Goal: Task Accomplishment & Management: Complete application form

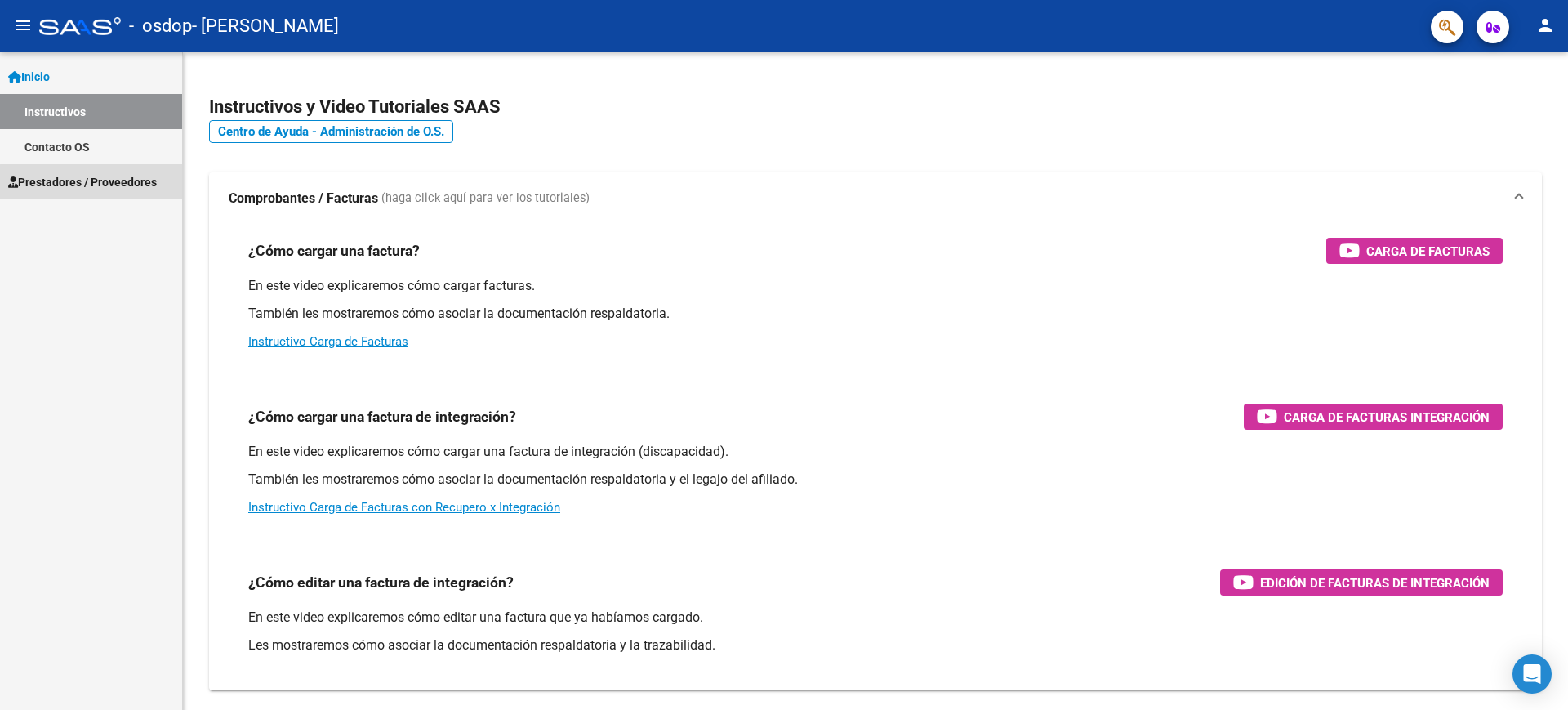
click at [136, 184] on span "Prestadores / Proveedores" at bounding box center [82, 182] width 148 height 18
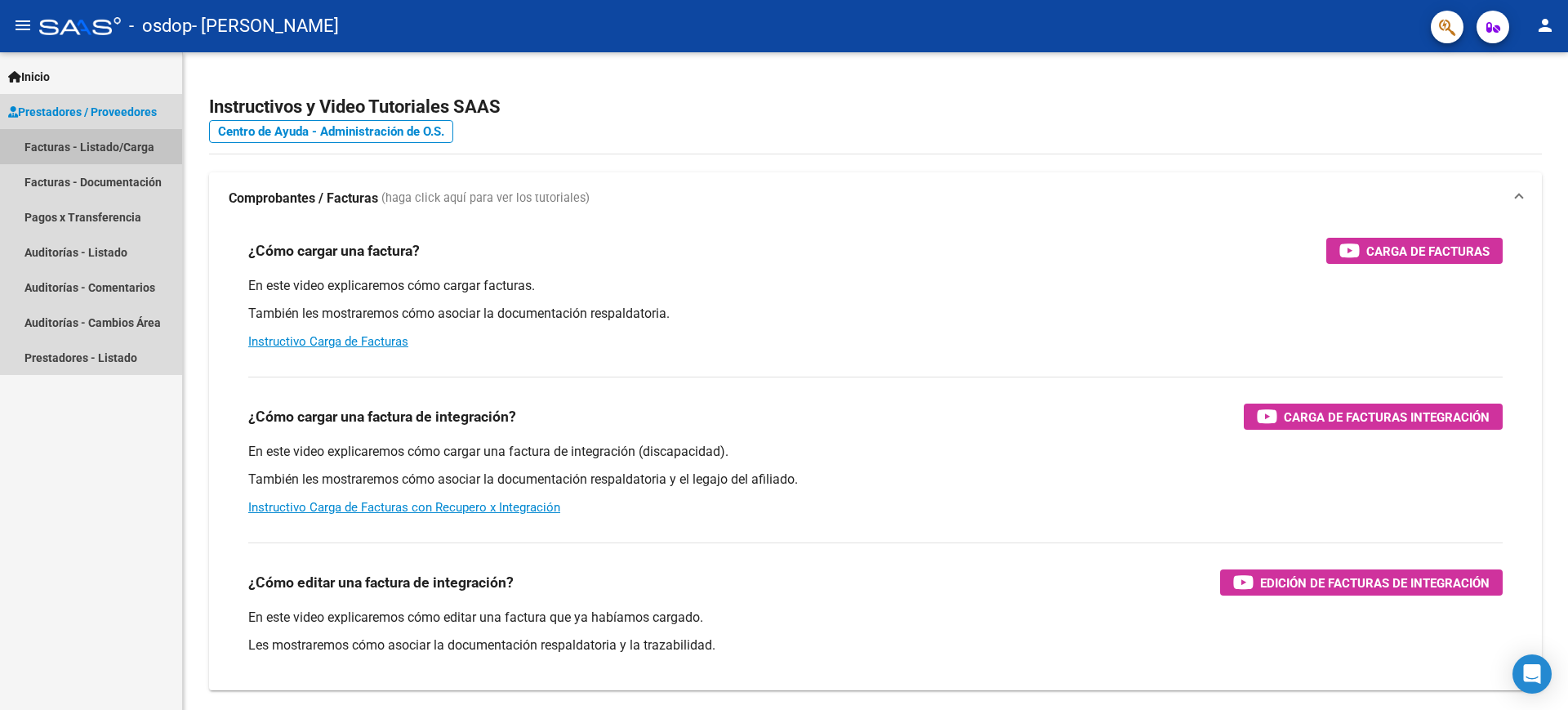
click at [146, 148] on link "Facturas - Listado/Carga" at bounding box center [91, 147] width 182 height 35
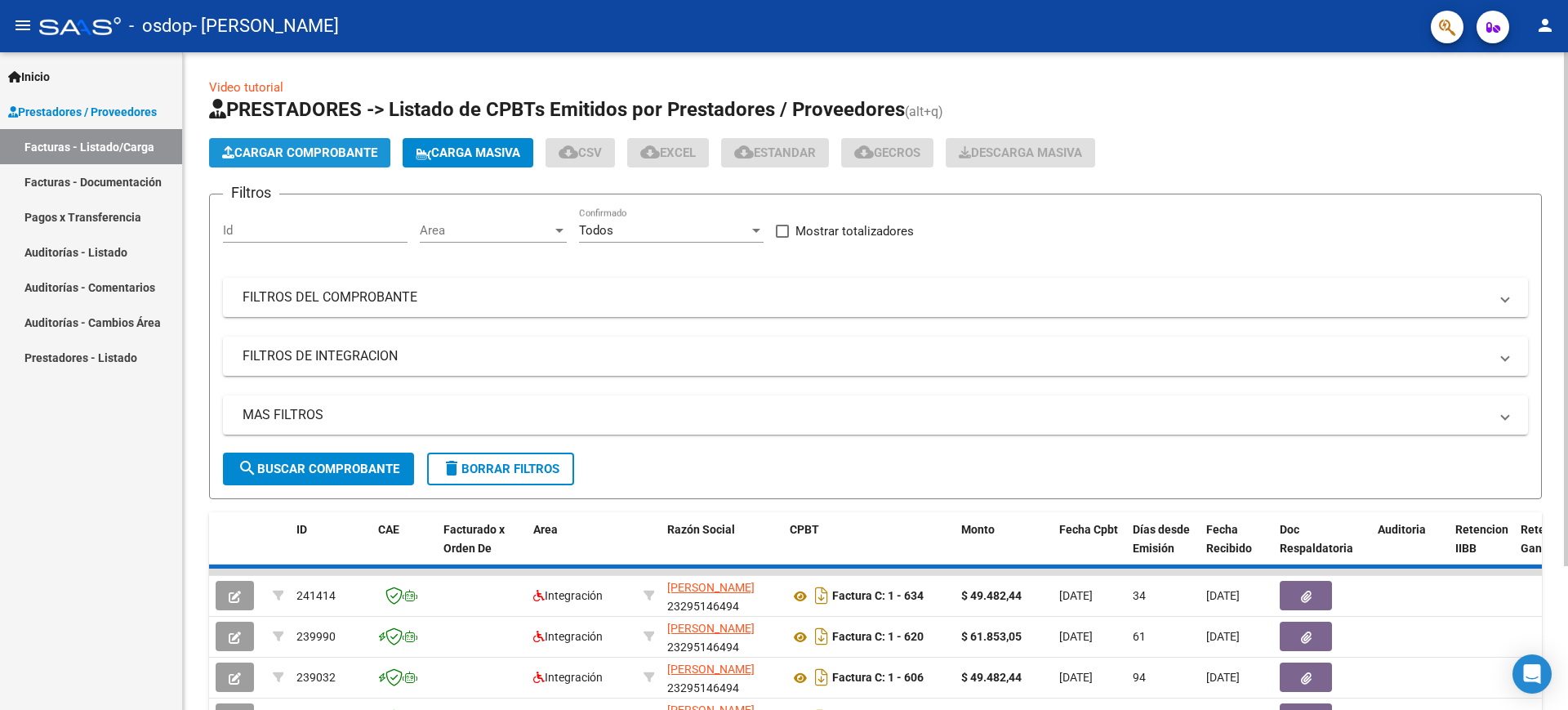
click at [259, 156] on span "Cargar Comprobante" at bounding box center [299, 153] width 155 height 15
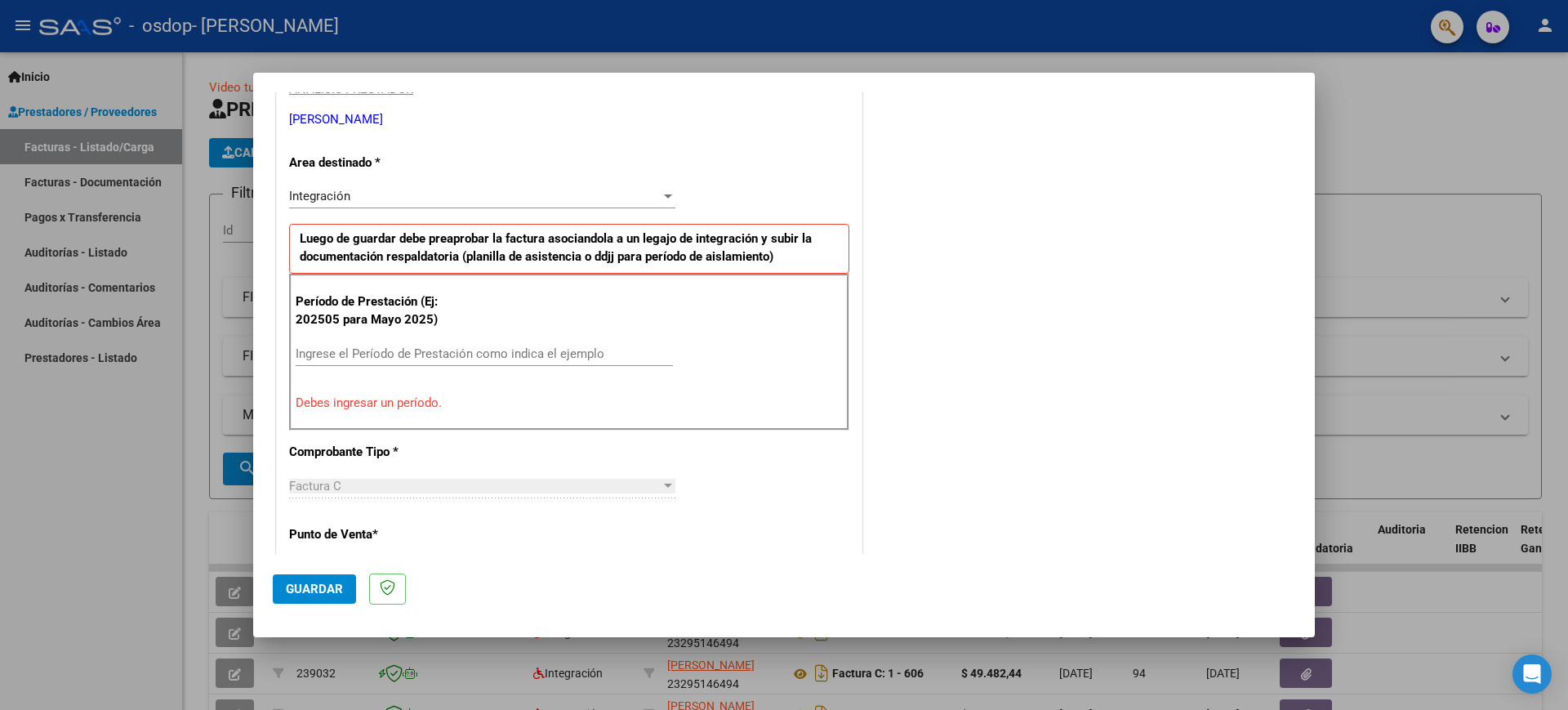
scroll to position [323, 0]
click at [440, 354] on input "Ingrese el Período de Prestación como indica el ejemplo" at bounding box center [485, 355] width 377 height 15
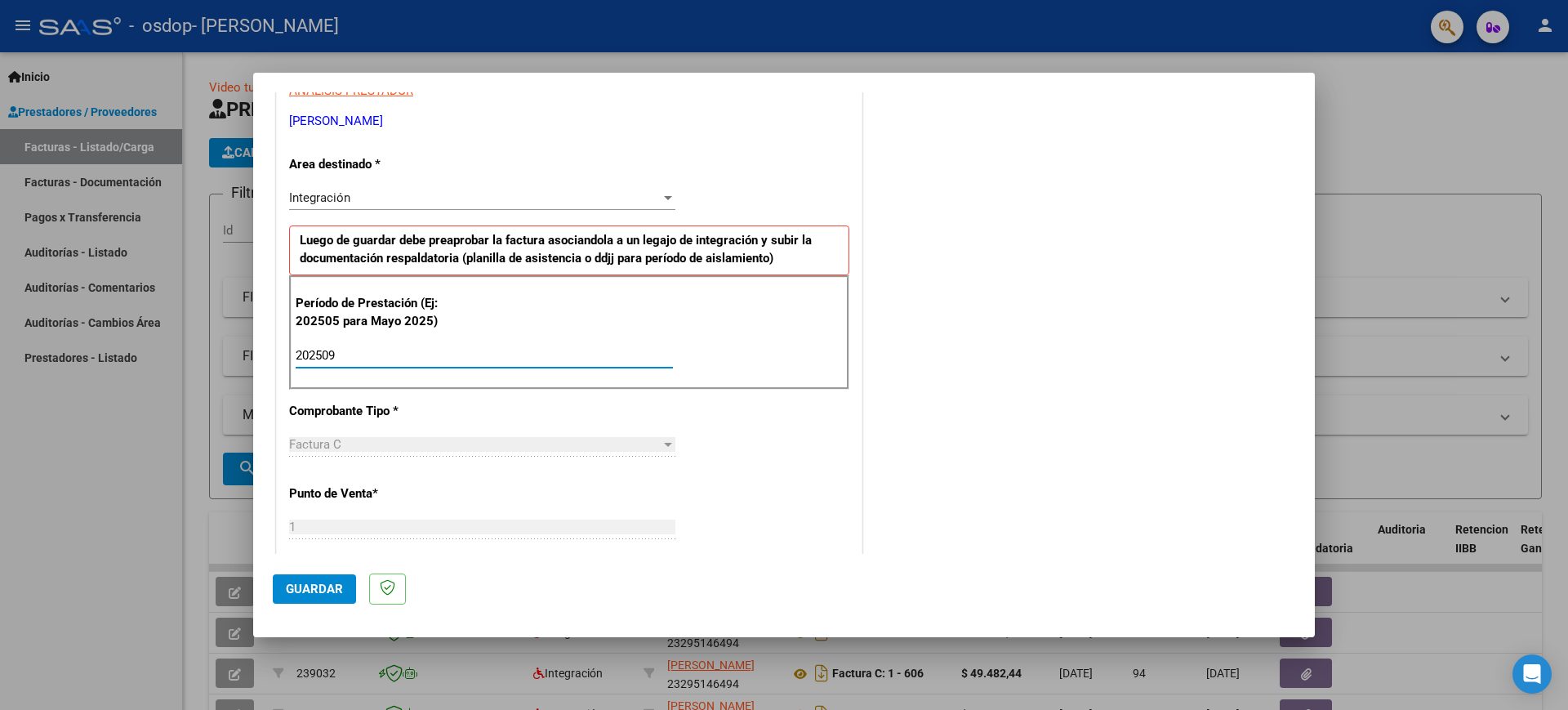
type input "202509"
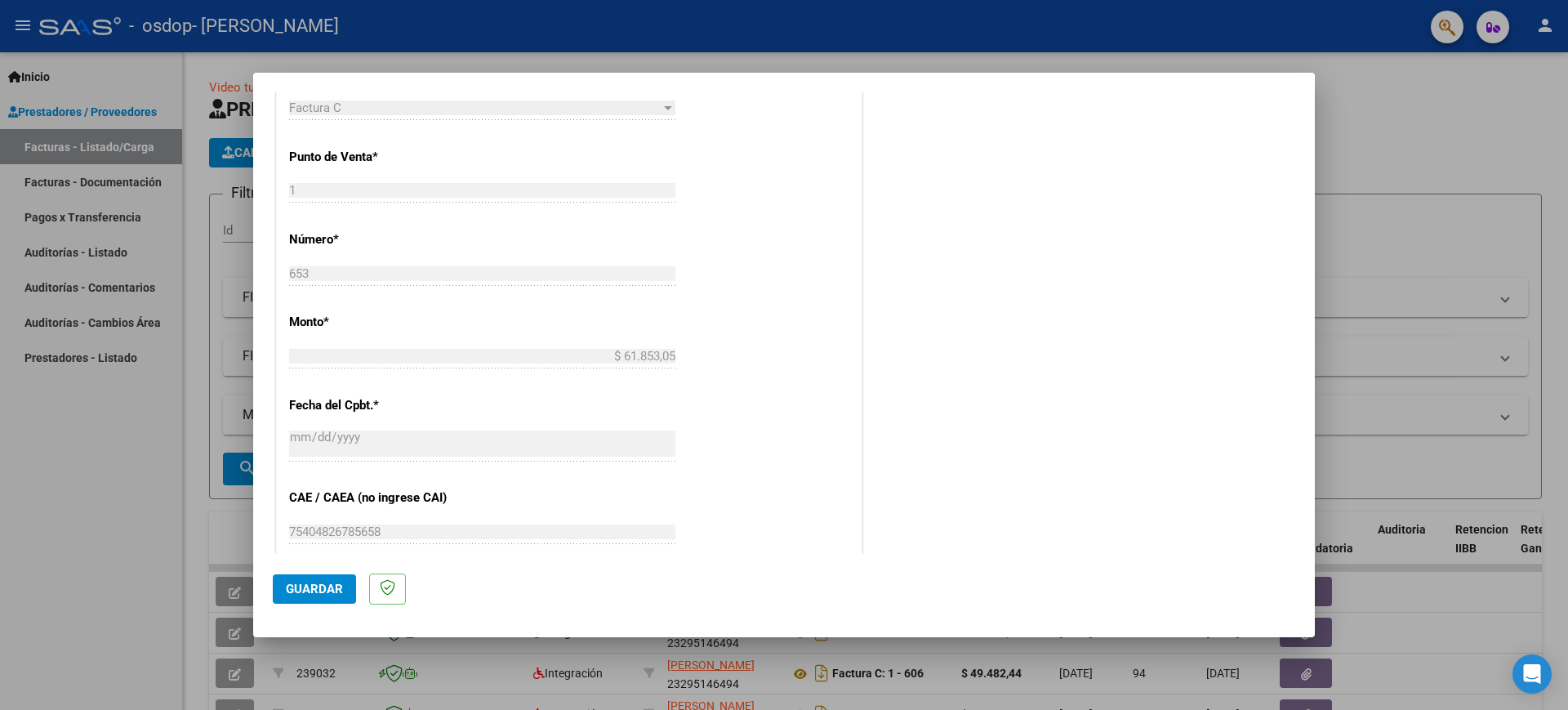
scroll to position [776, 0]
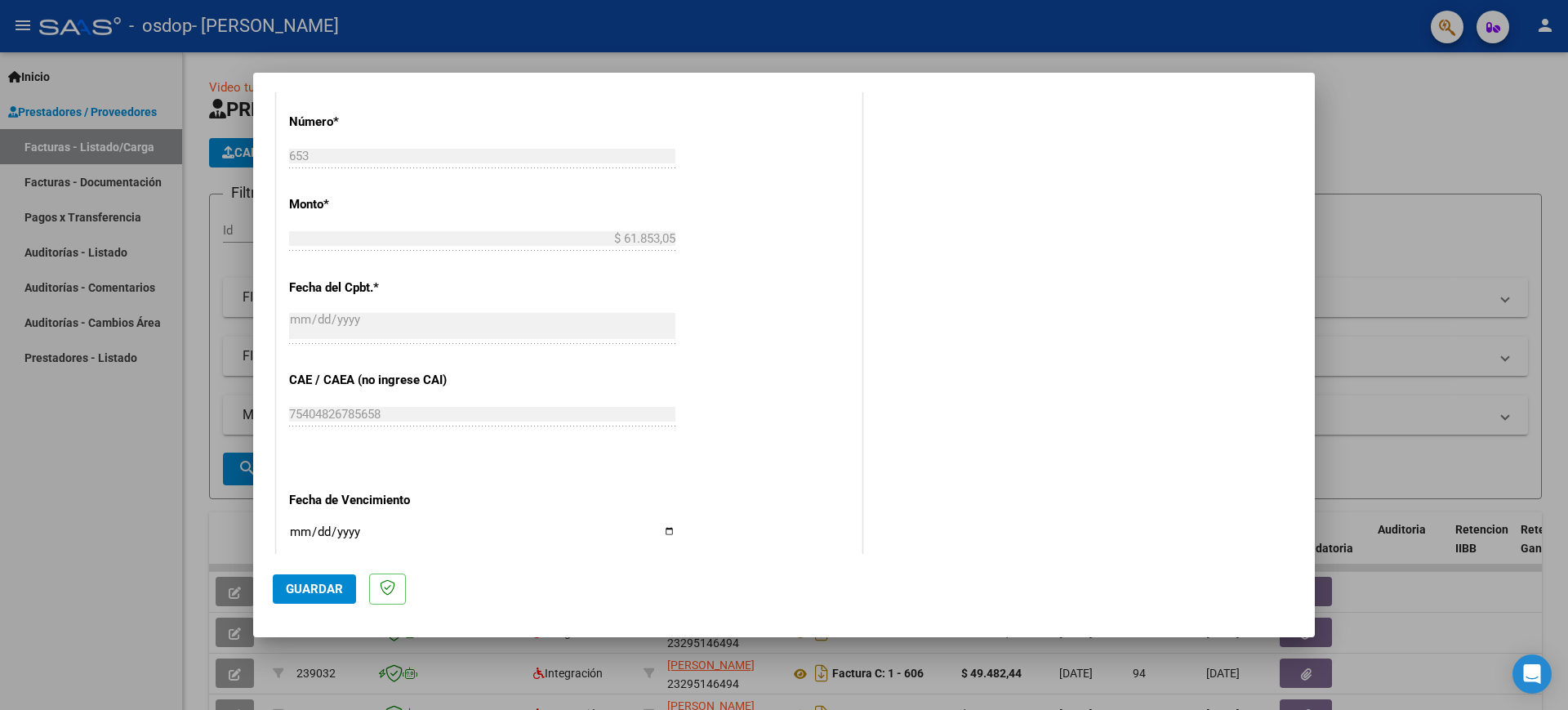
click at [296, 532] on input "Ingresar la fecha" at bounding box center [482, 537] width 387 height 26
type input "[DATE]"
click at [313, 594] on span "Guardar" at bounding box center [314, 589] width 57 height 15
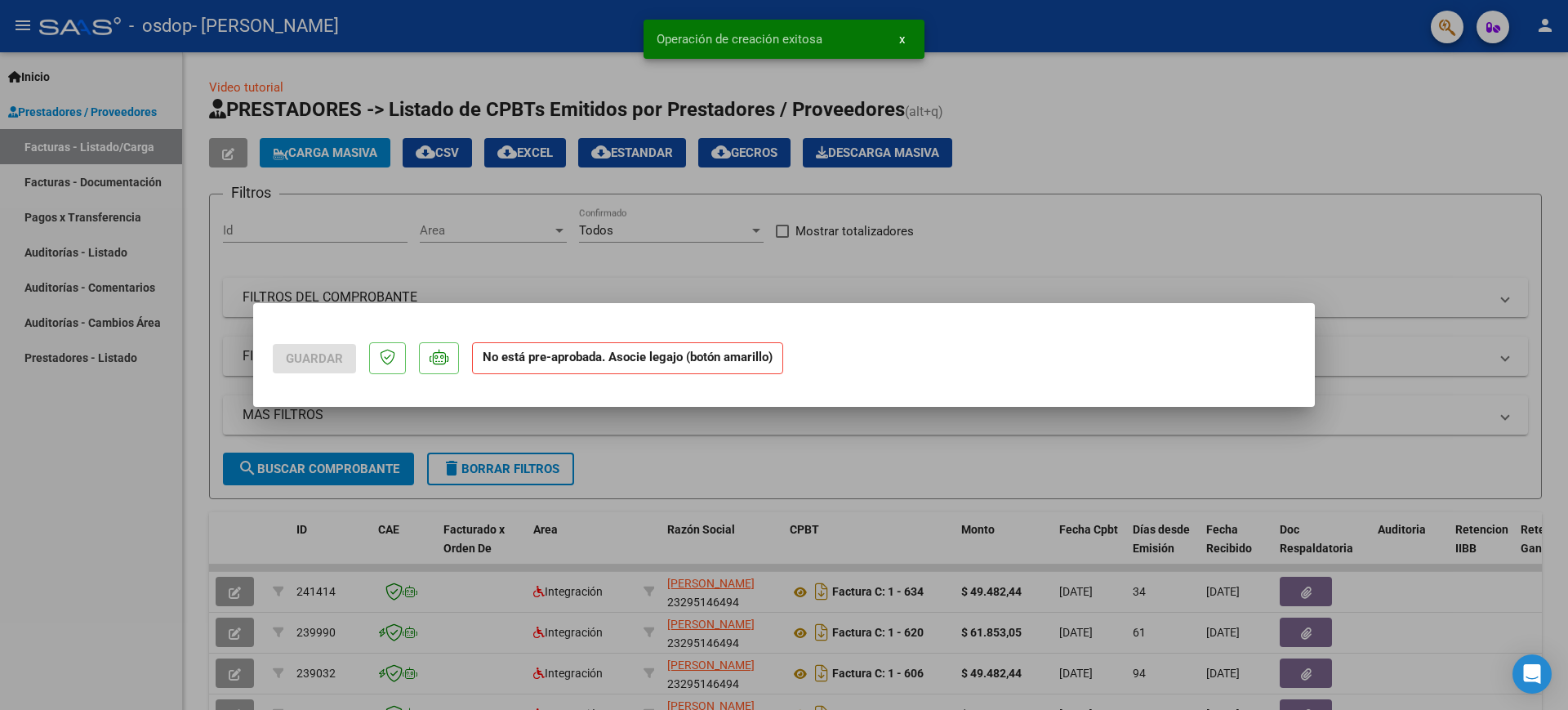
scroll to position [0, 0]
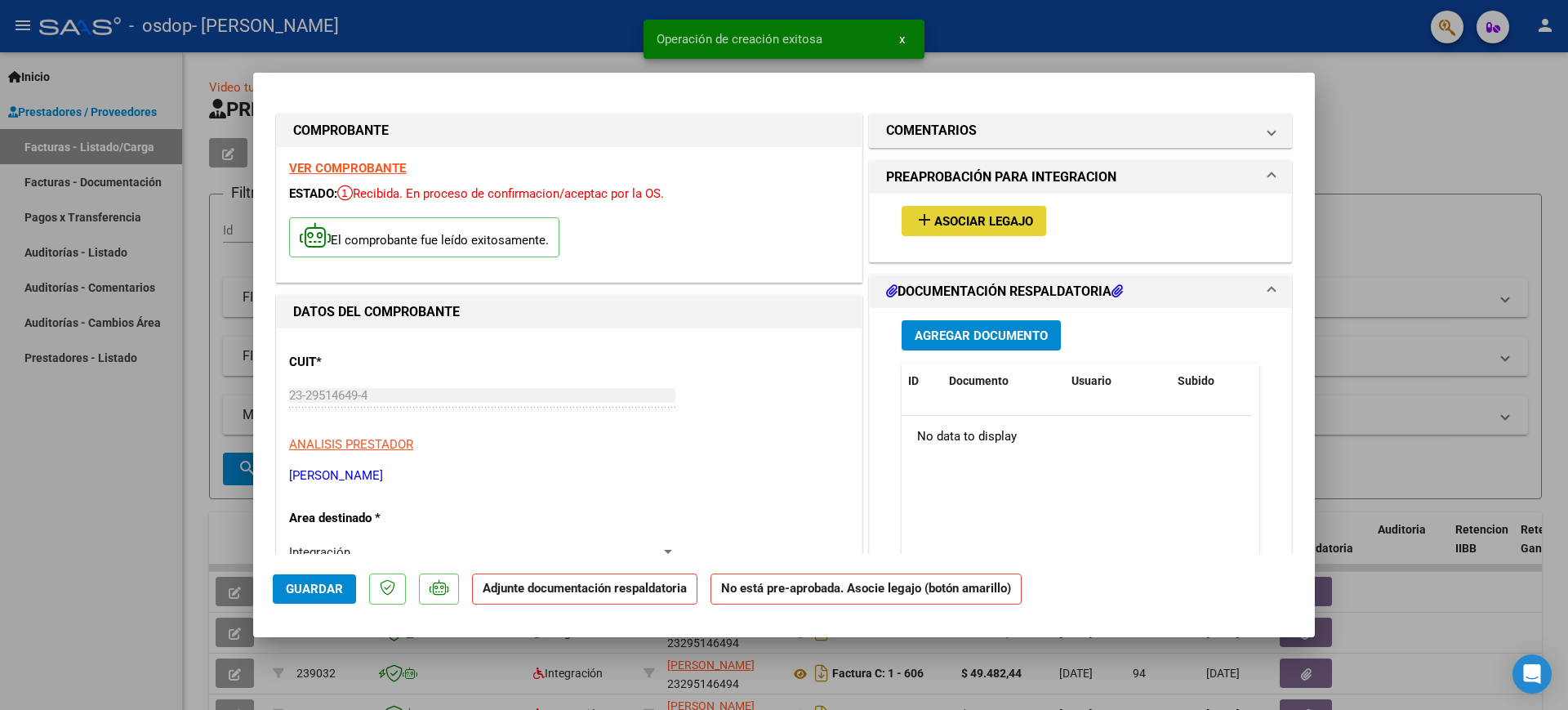
click at [974, 219] on span "Asociar Legajo" at bounding box center [984, 221] width 99 height 15
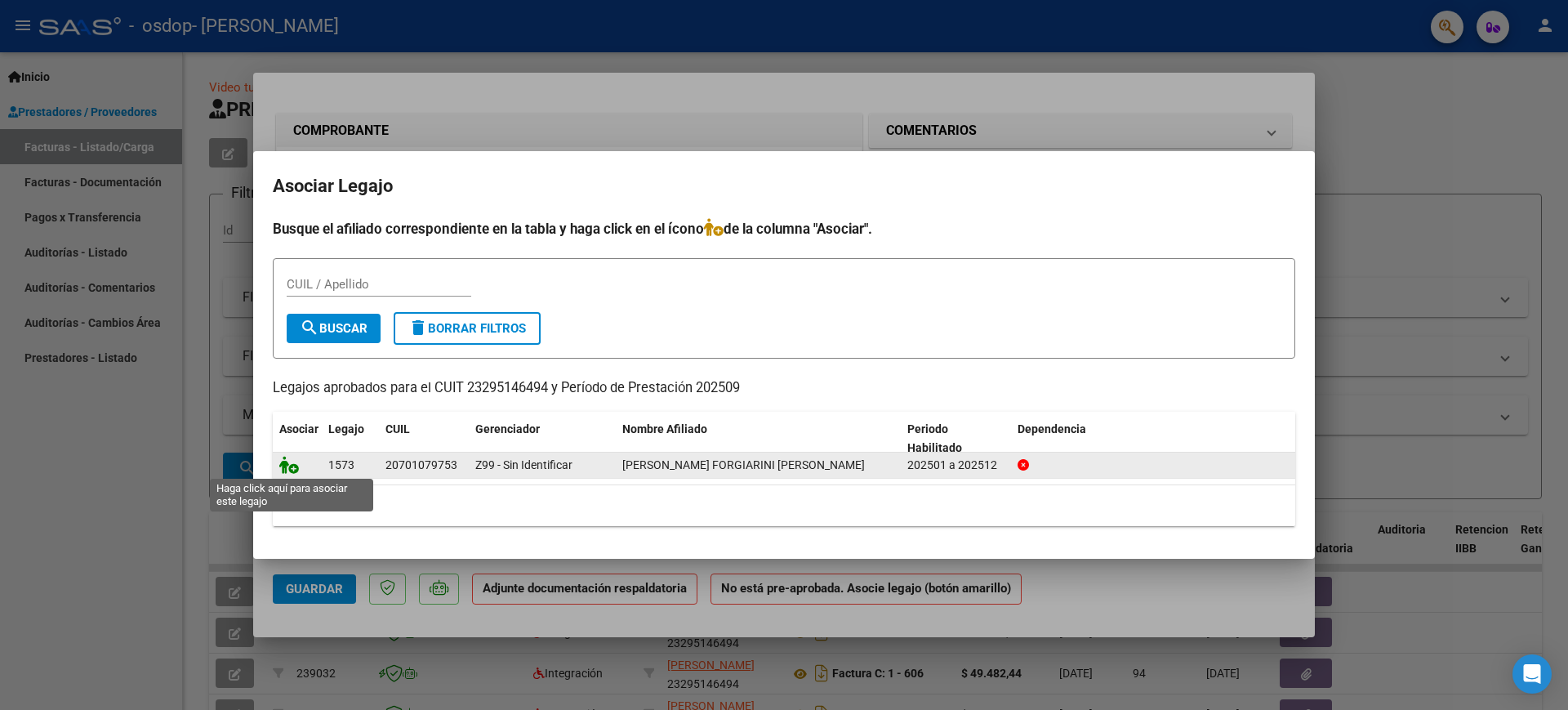
click at [283, 462] on icon at bounding box center [288, 464] width 19 height 18
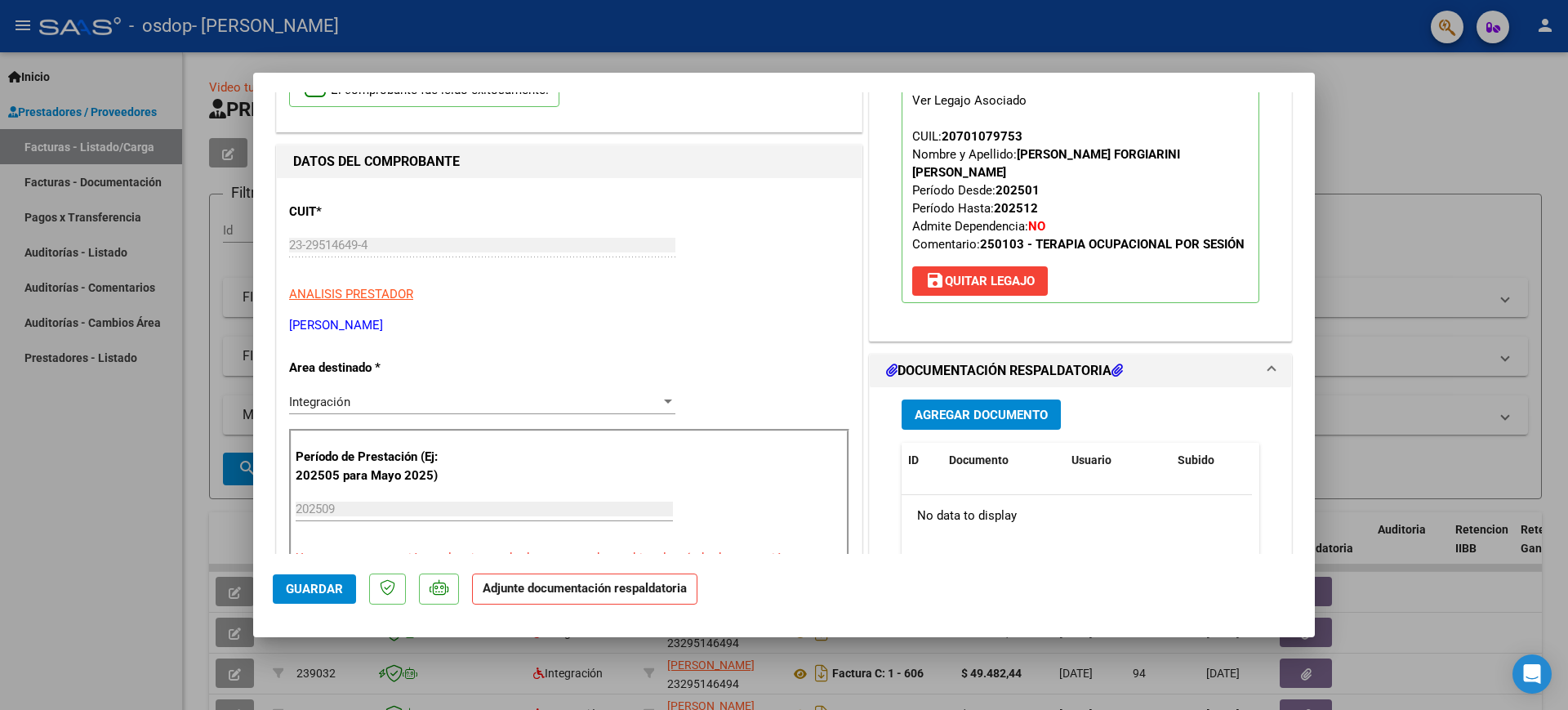
scroll to position [163, 0]
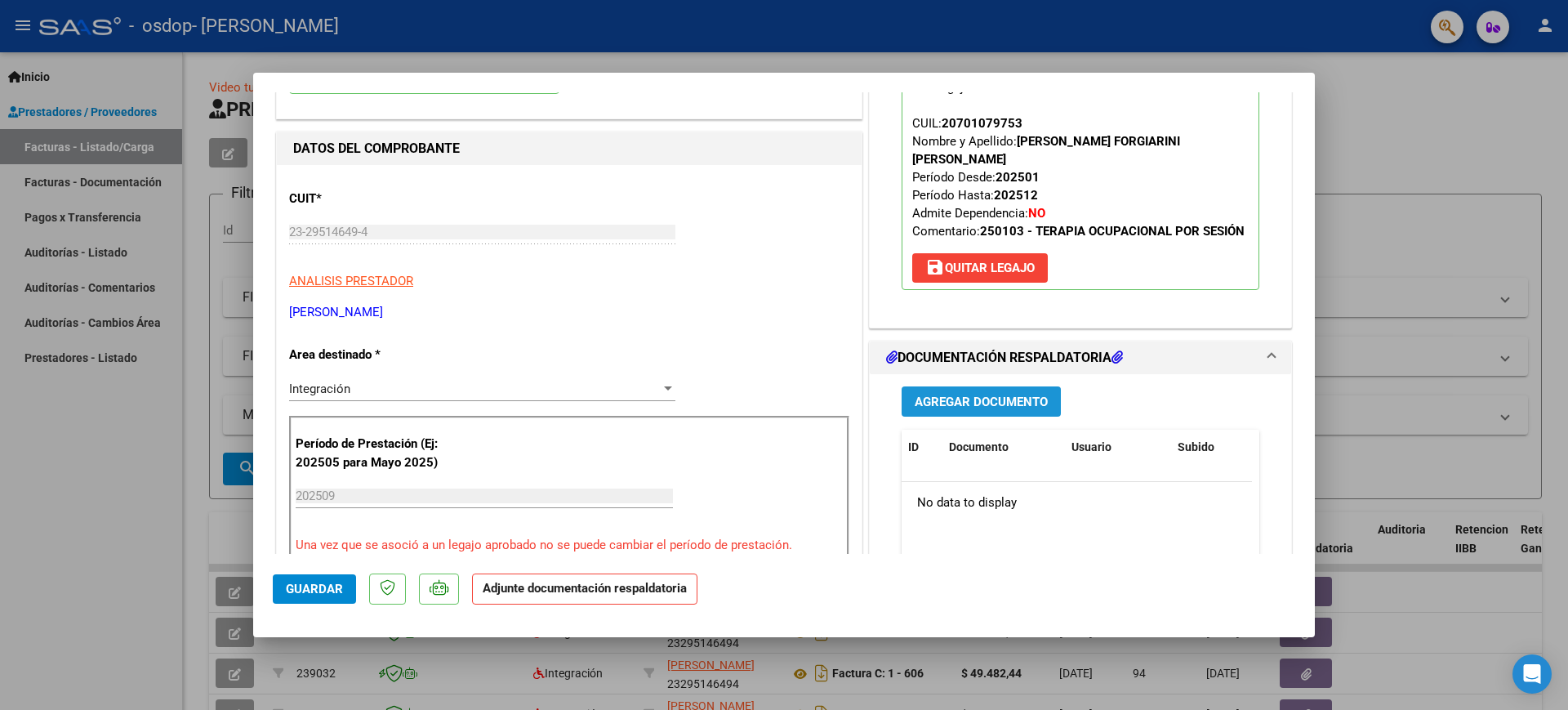
click at [1012, 409] on span "Agregar Documento" at bounding box center [981, 402] width 133 height 15
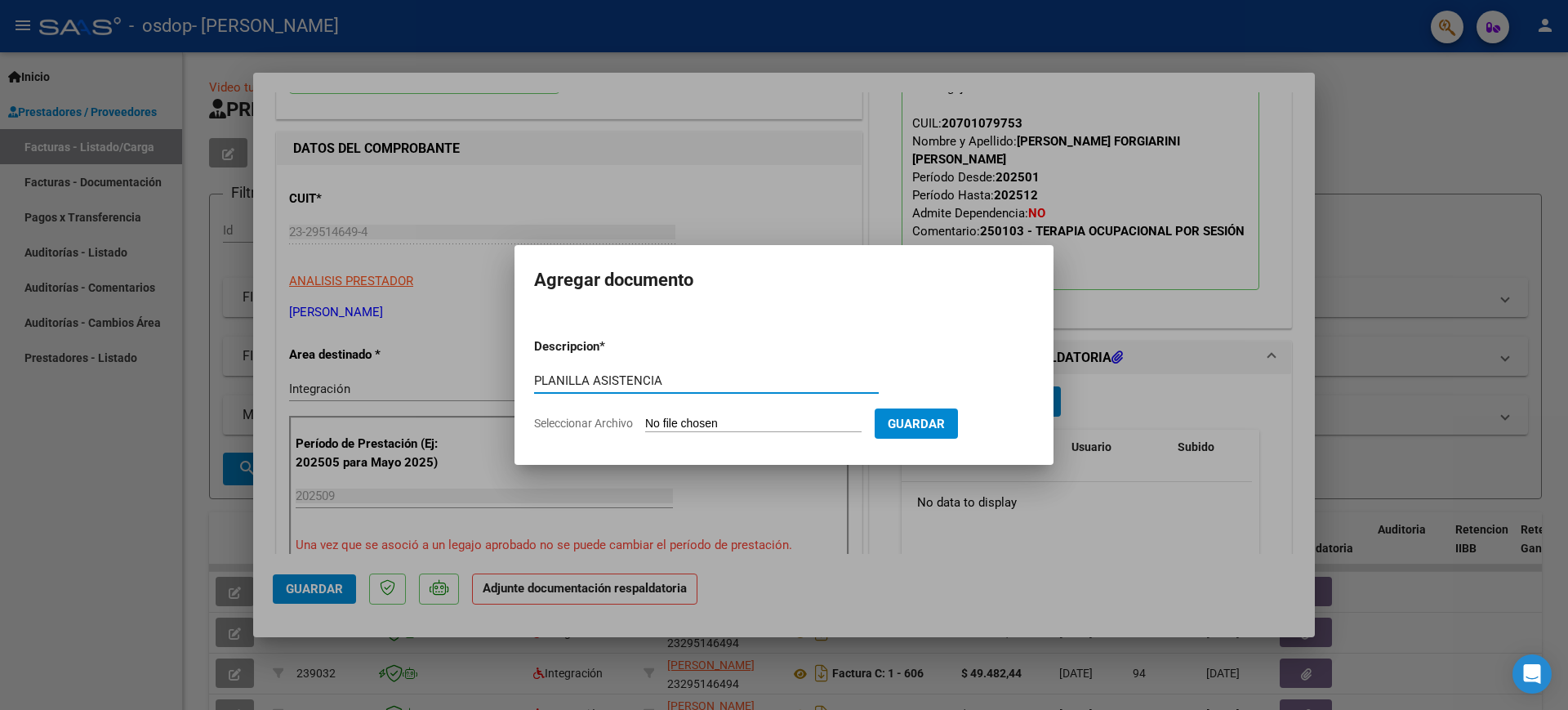
type input "PLANILLA ASISTENCIA"
type input "C:\fakepath\Asistencia de septiembre de [PERSON_NAME] .pdf"
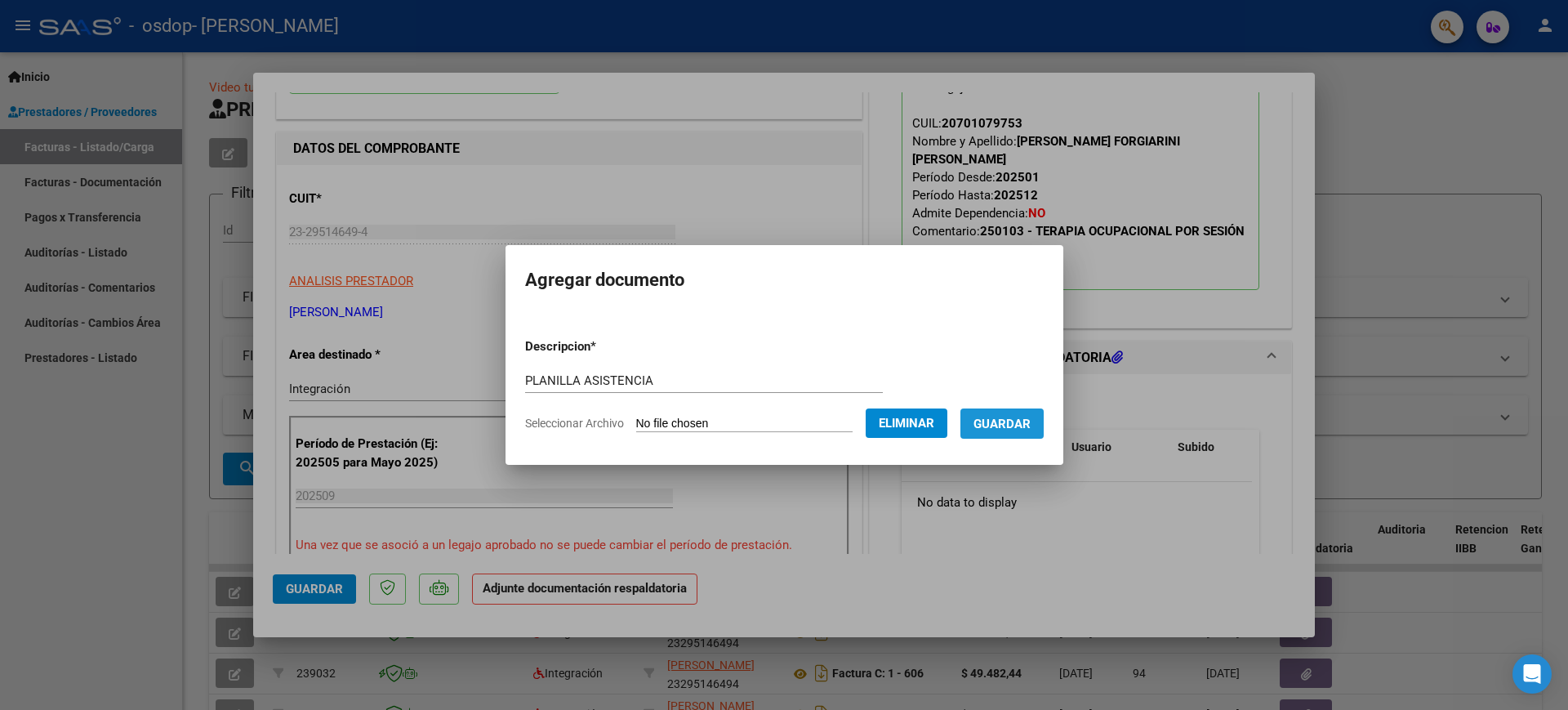
click at [1024, 411] on button "Guardar" at bounding box center [1002, 423] width 83 height 30
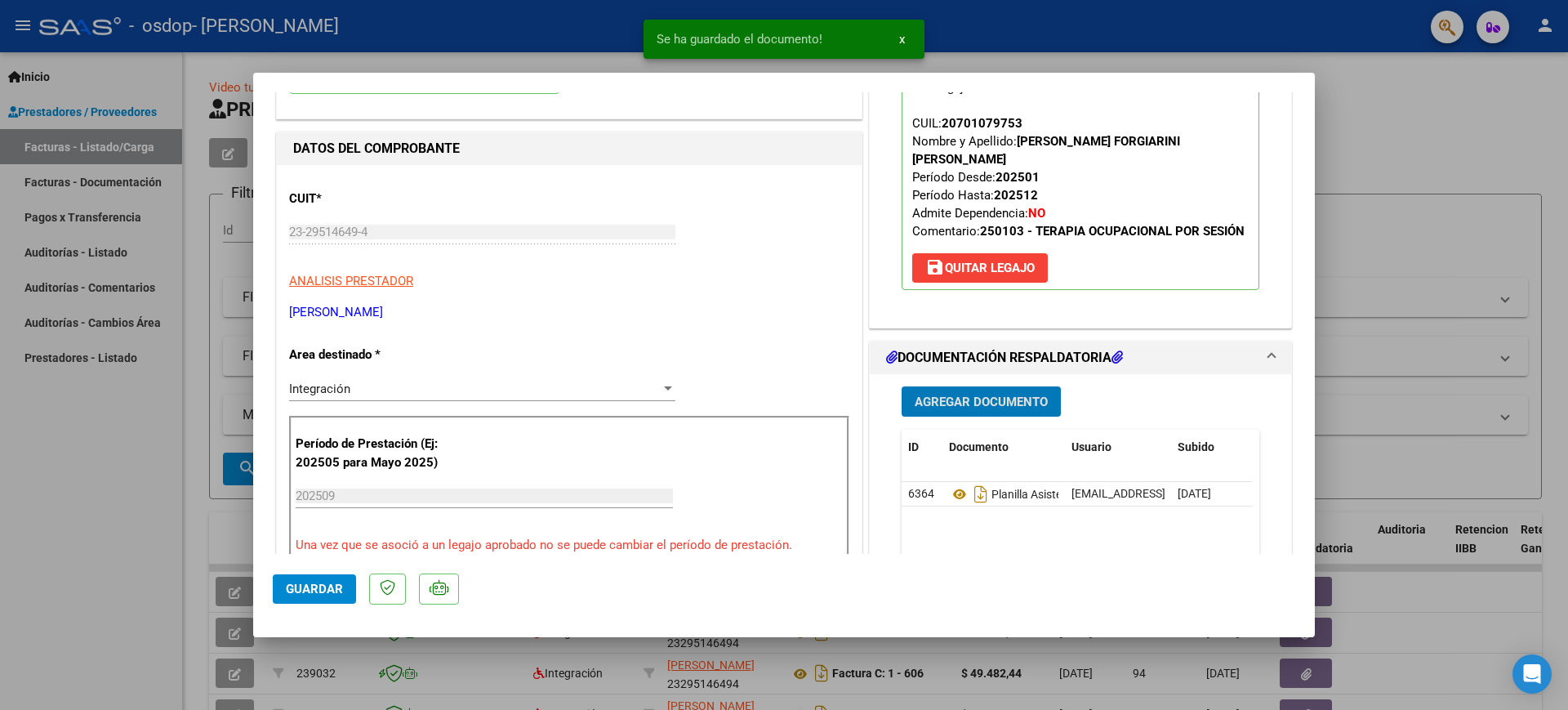
scroll to position [1000, 0]
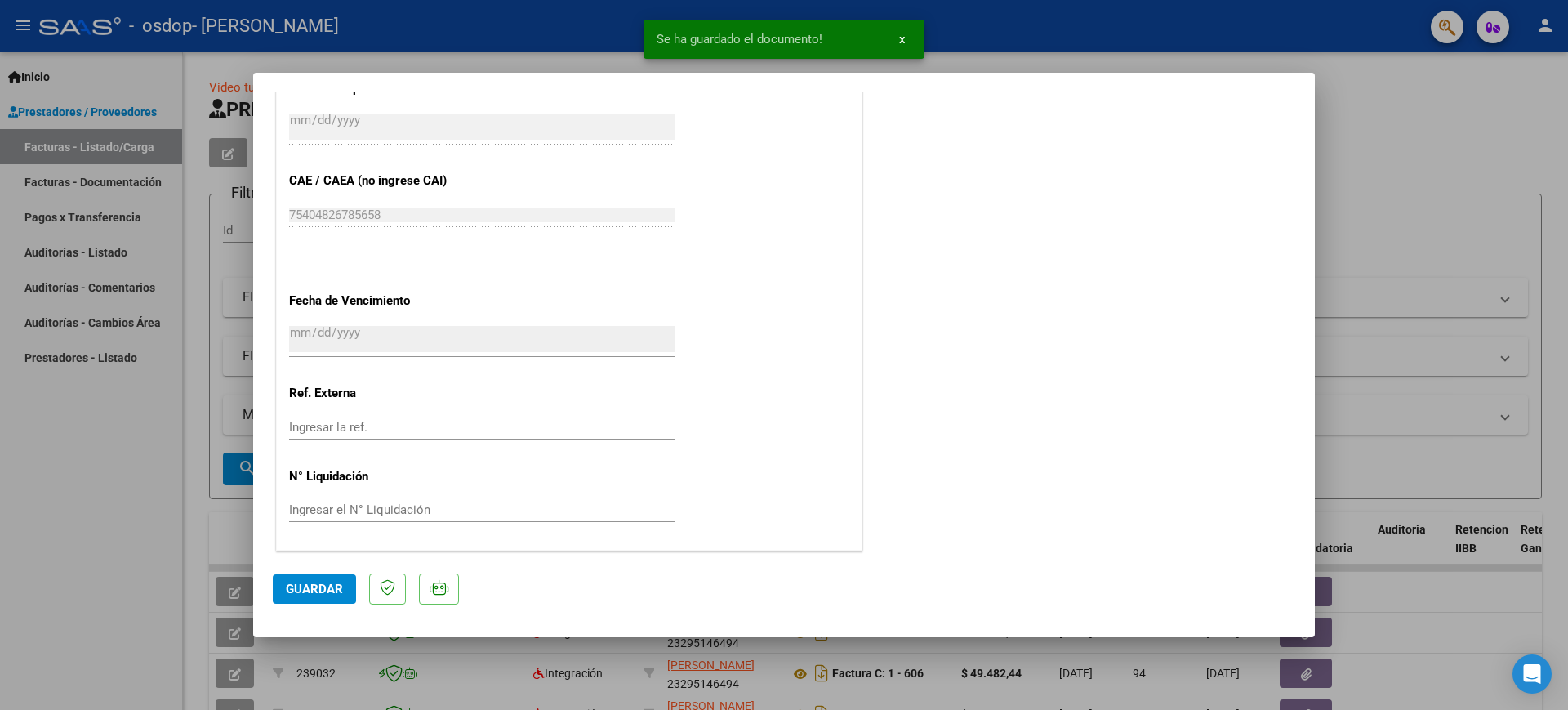
click at [301, 596] on button "Guardar" at bounding box center [314, 588] width 83 height 29
click at [159, 434] on div at bounding box center [784, 355] width 1568 height 710
type input "$ 0,00"
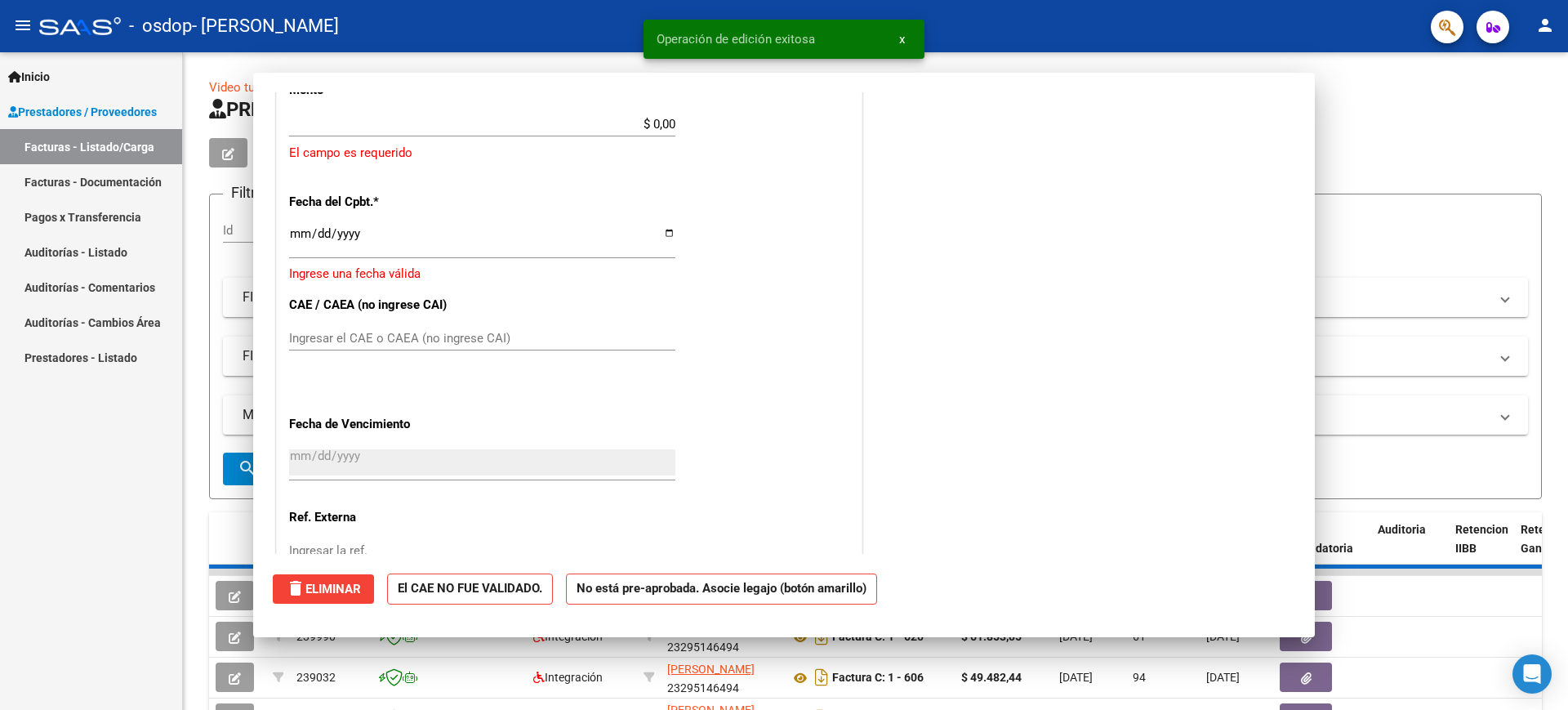
scroll to position [1114, 0]
